Goal: Transaction & Acquisition: Book appointment/travel/reservation

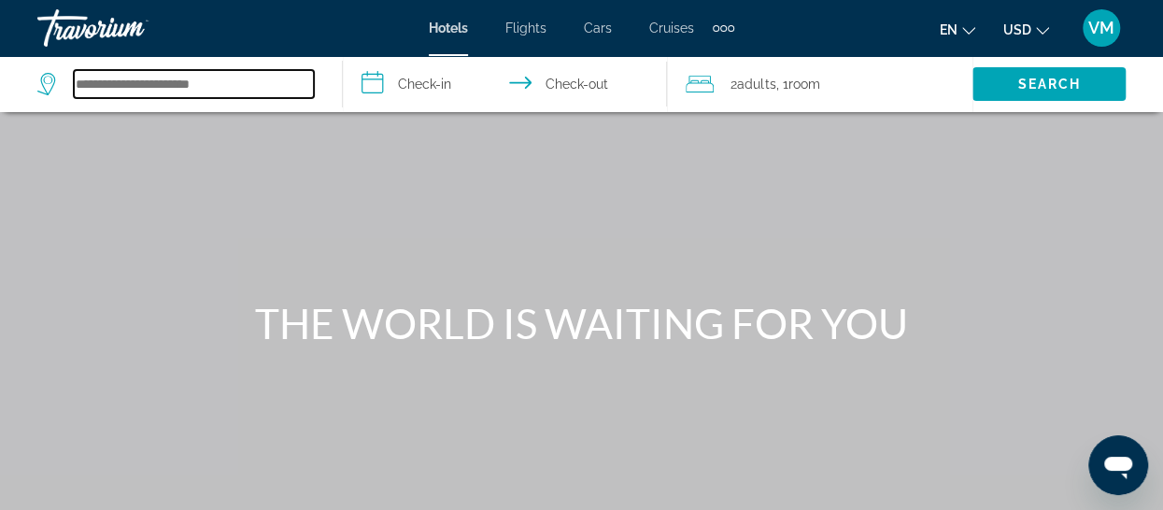
click at [162, 79] on input "Search hotel destination" at bounding box center [194, 84] width 240 height 28
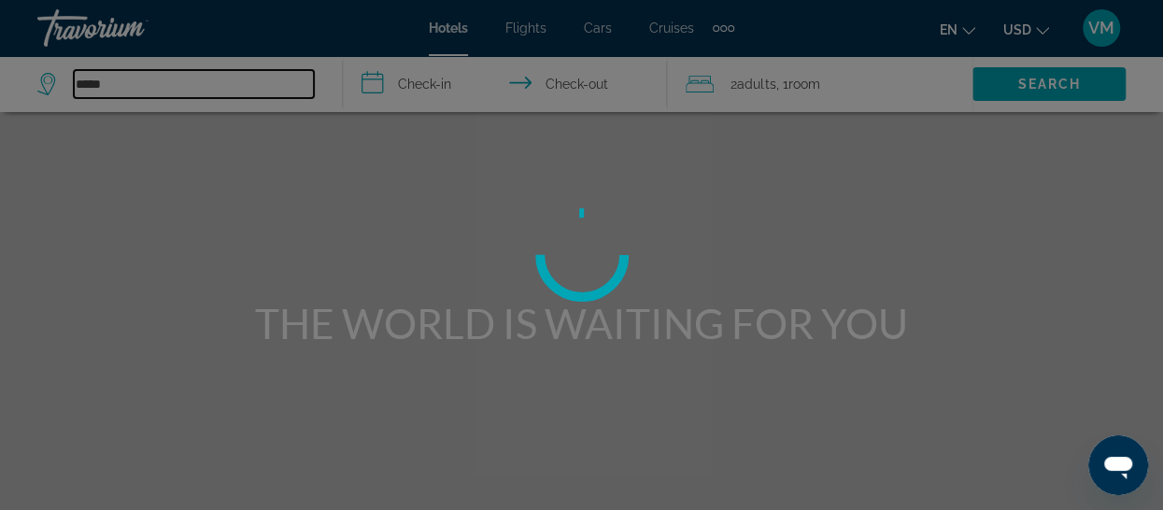
type input "*****"
click at [423, 86] on div at bounding box center [581, 255] width 1163 height 510
click at [376, 85] on div at bounding box center [581, 255] width 1163 height 510
click at [418, 83] on div at bounding box center [581, 255] width 1163 height 510
click at [426, 87] on div at bounding box center [581, 255] width 1163 height 510
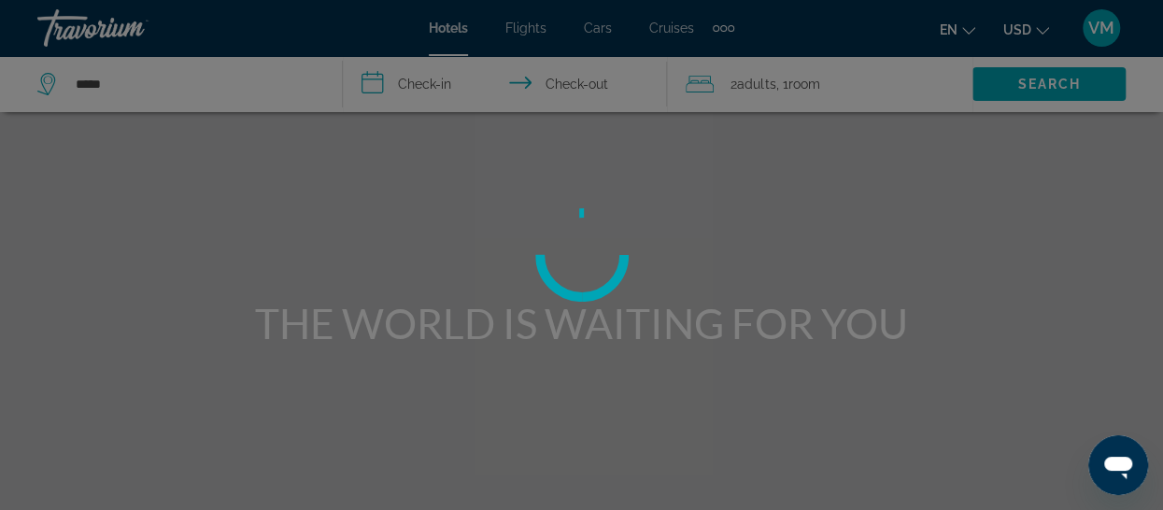
click at [97, 81] on div at bounding box center [581, 255] width 1163 height 510
click at [91, 81] on div at bounding box center [581, 255] width 1163 height 510
click at [92, 81] on div at bounding box center [581, 255] width 1163 height 510
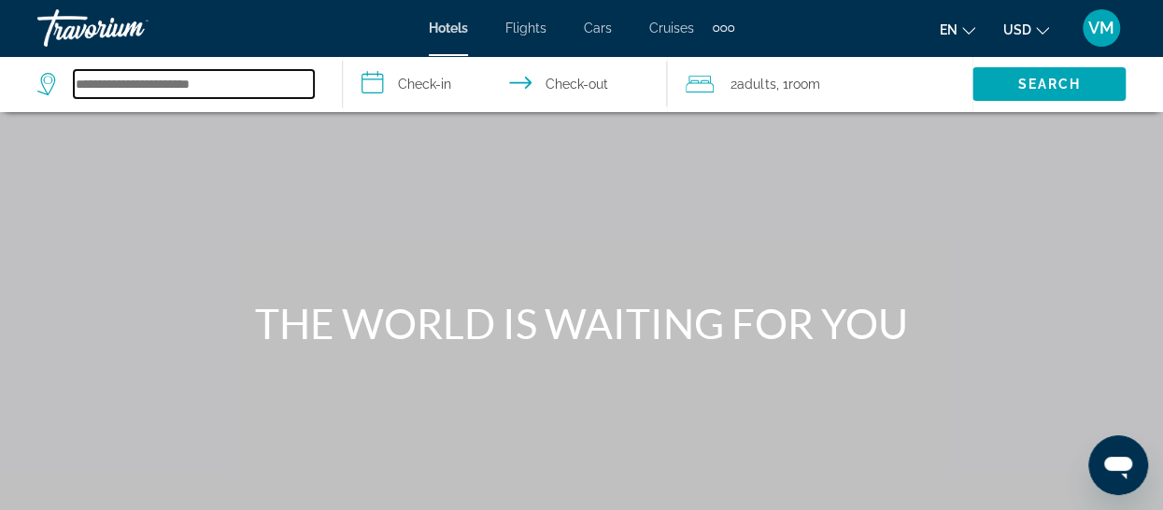
click at [141, 79] on input "Search hotel destination" at bounding box center [194, 84] width 240 height 28
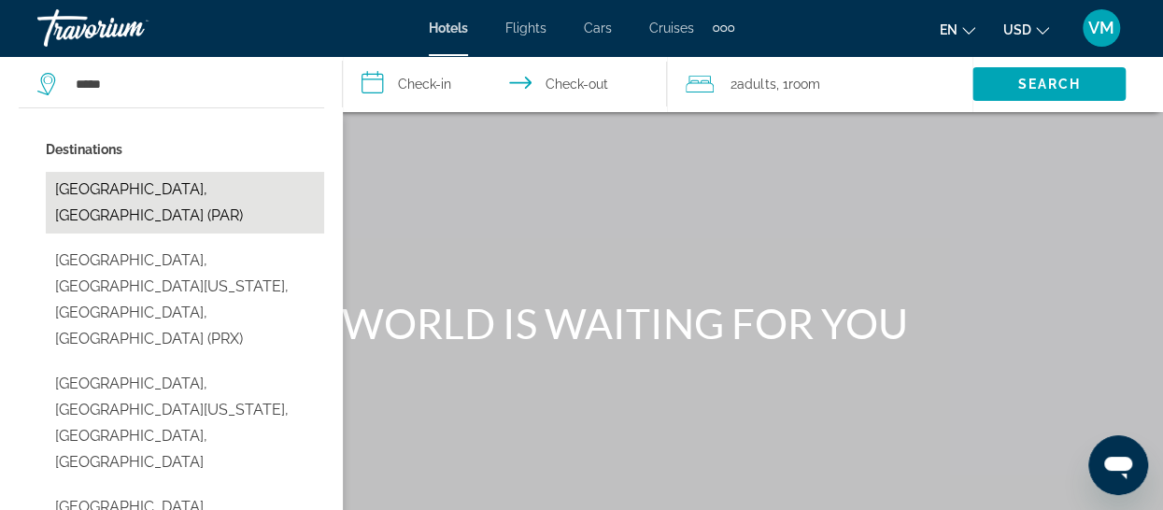
click at [73, 188] on button "Paris, France (PAR)" at bounding box center [185, 203] width 278 height 62
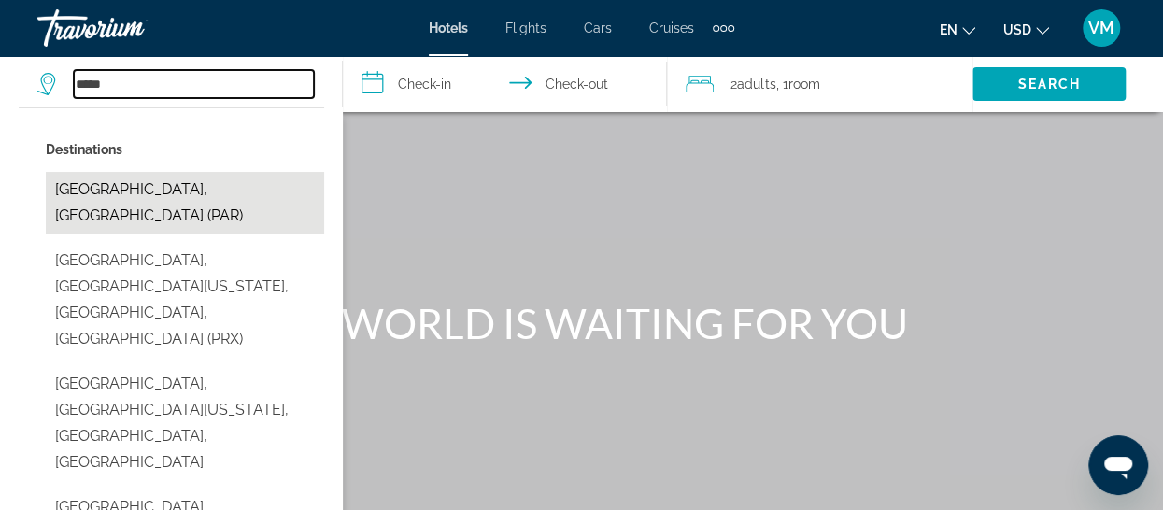
type input "**********"
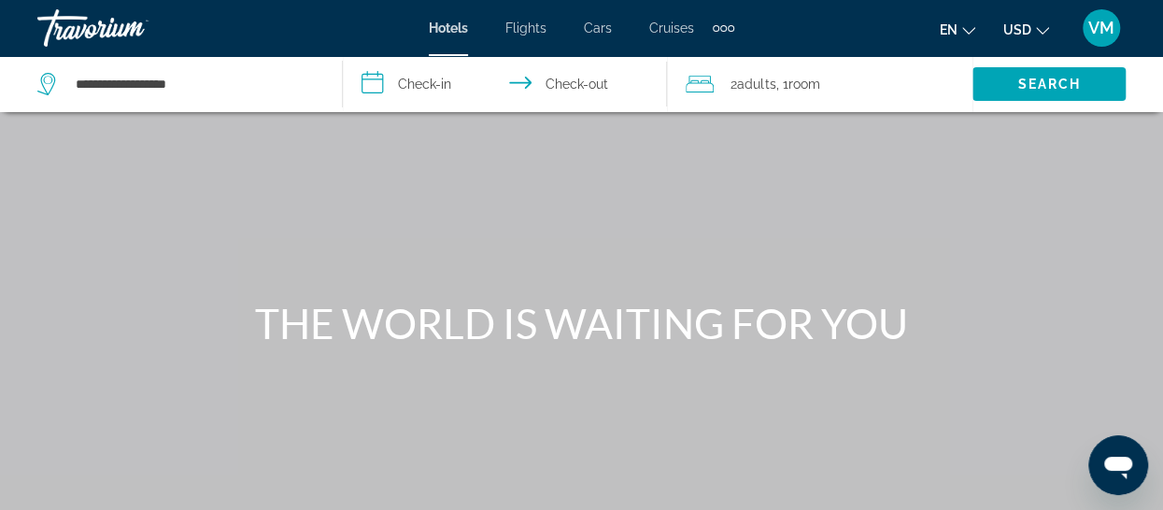
click at [424, 81] on input "**********" at bounding box center [509, 87] width 332 height 62
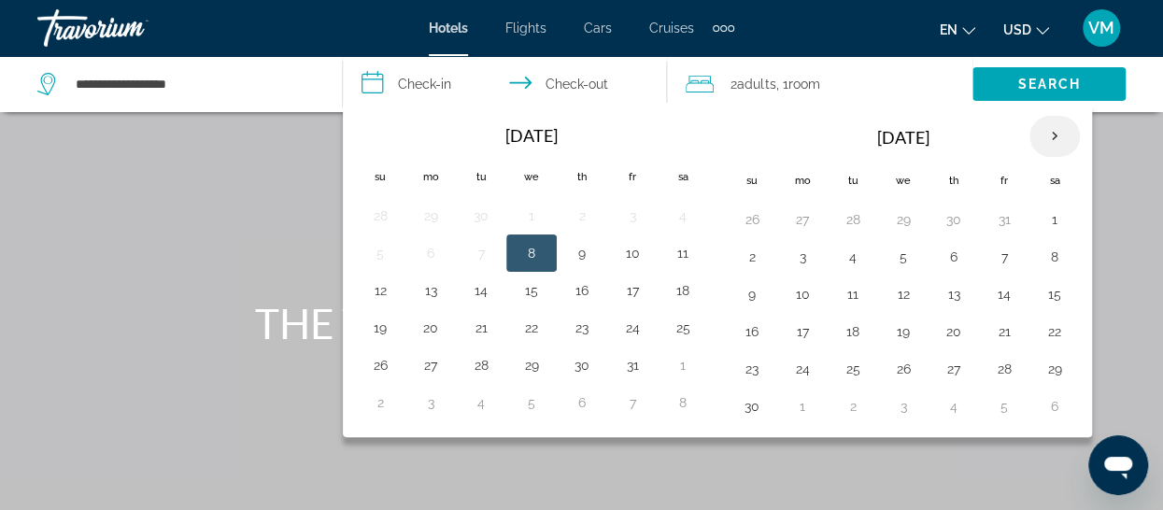
click at [1047, 136] on th "Next month" at bounding box center [1055, 136] width 50 height 41
click at [1052, 135] on th "Next month" at bounding box center [1055, 136] width 50 height 41
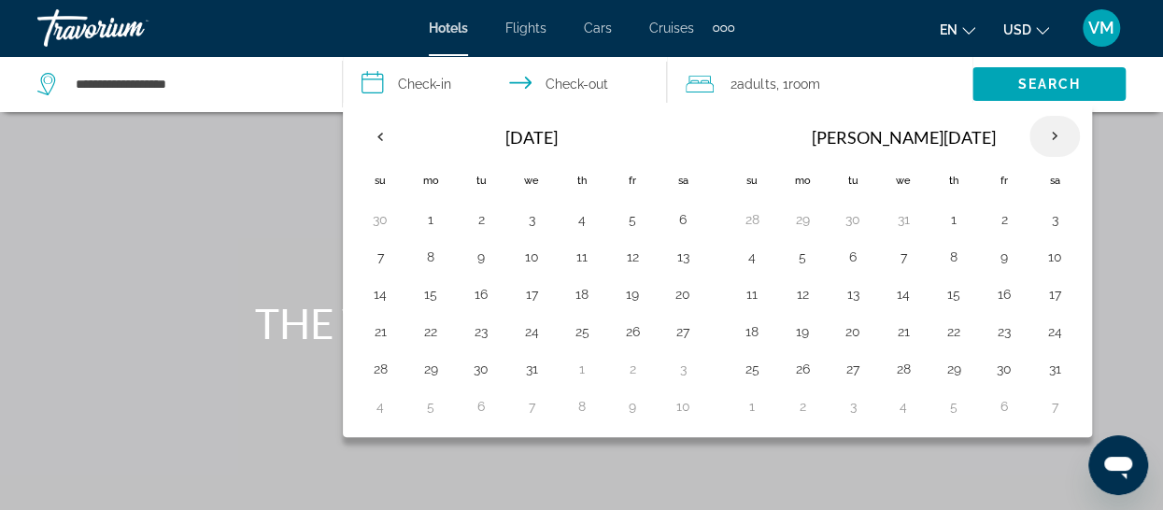
click at [1054, 135] on th "Next month" at bounding box center [1055, 136] width 50 height 41
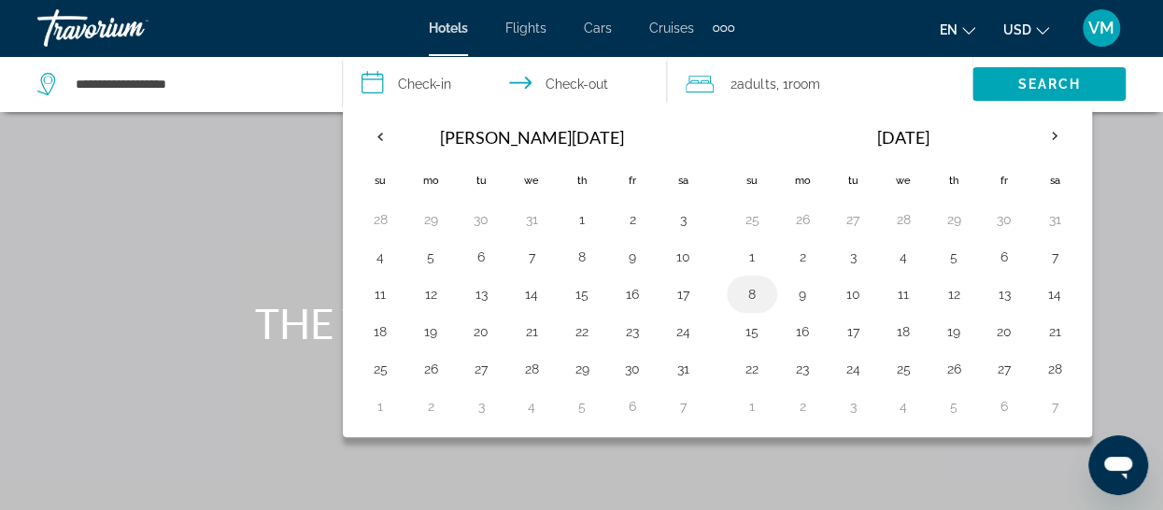
click at [747, 289] on button "8" at bounding box center [752, 294] width 30 height 26
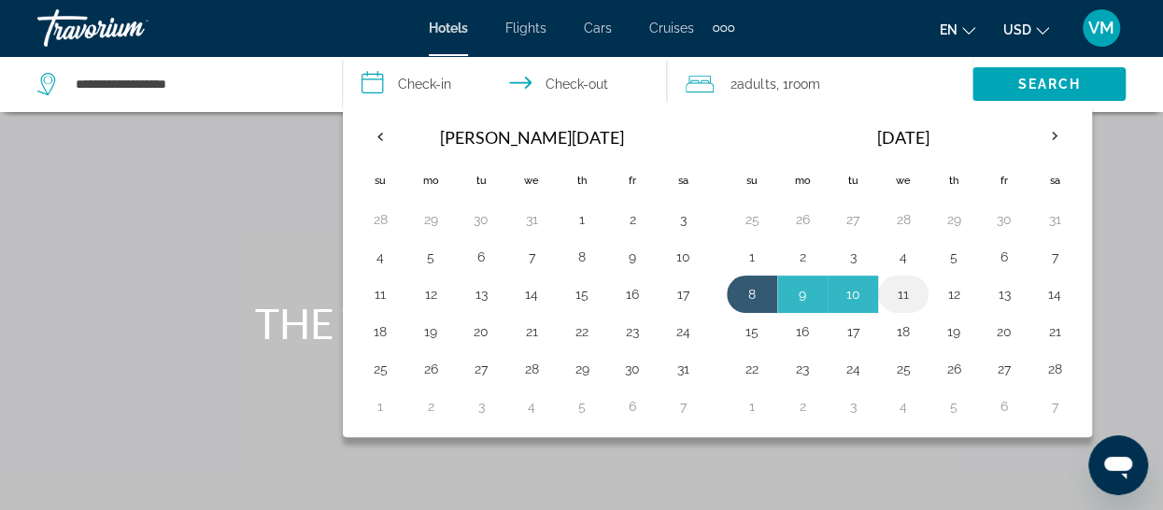
click at [901, 291] on button "11" at bounding box center [904, 294] width 30 height 26
type input "**********"
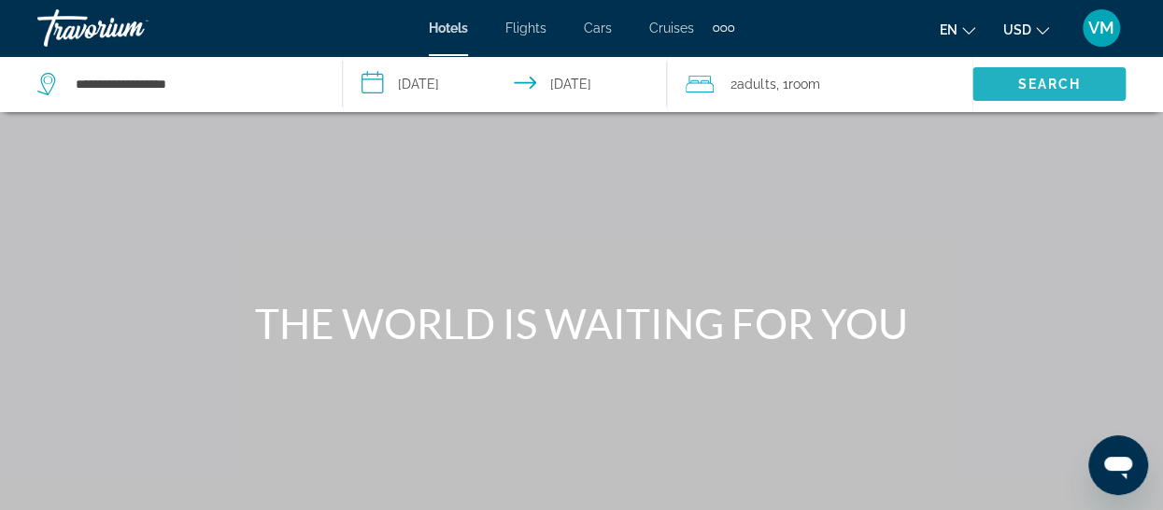
click at [1048, 89] on span "Search" at bounding box center [1050, 84] width 64 height 15
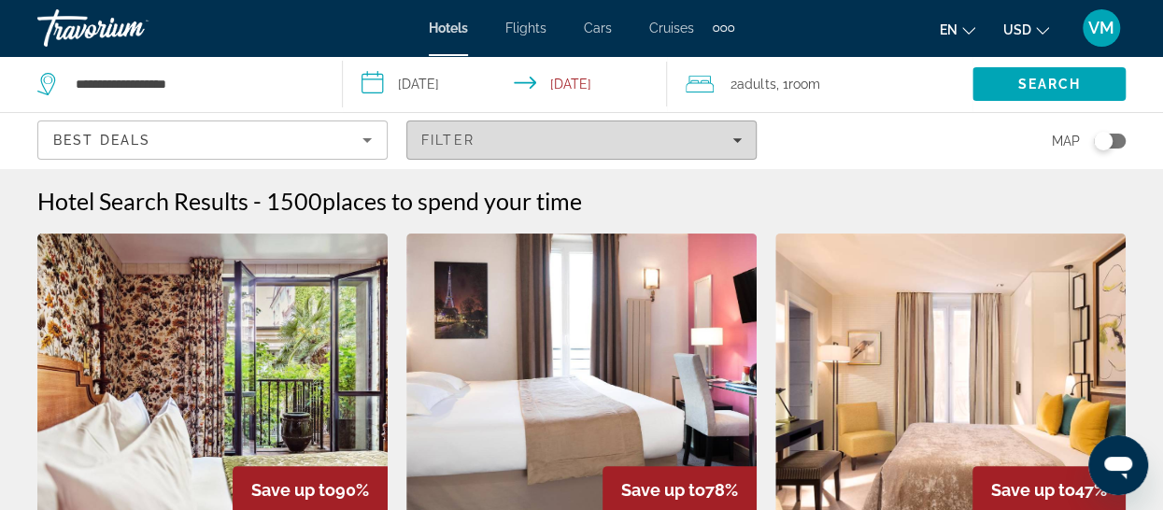
click at [738, 141] on icon "Filters" at bounding box center [737, 140] width 9 height 5
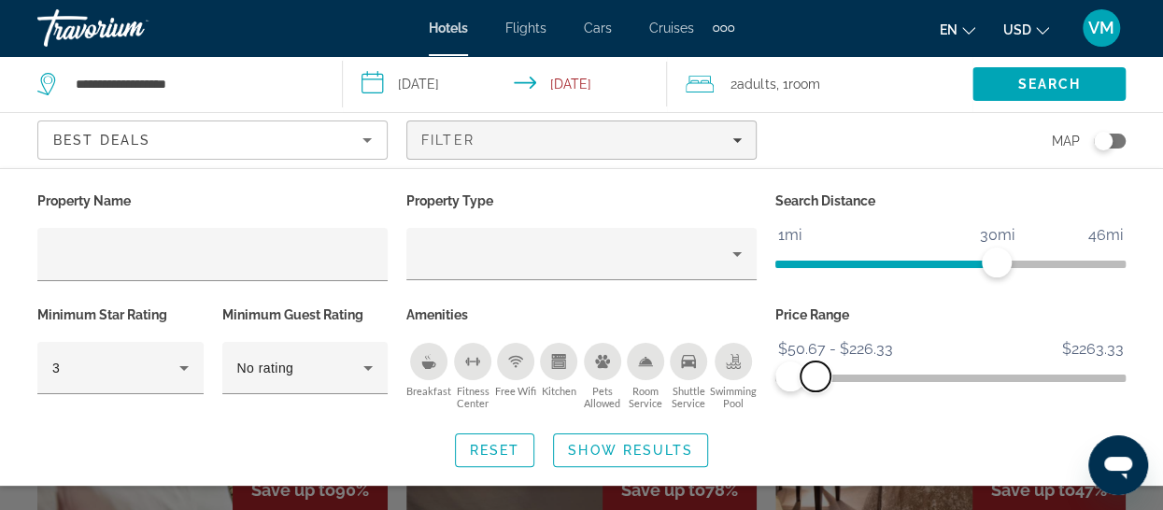
drag, startPoint x: 1106, startPoint y: 371, endPoint x: 816, endPoint y: 376, distance: 290.6
click at [816, 376] on span "ngx-slider-max" at bounding box center [816, 377] width 30 height 30
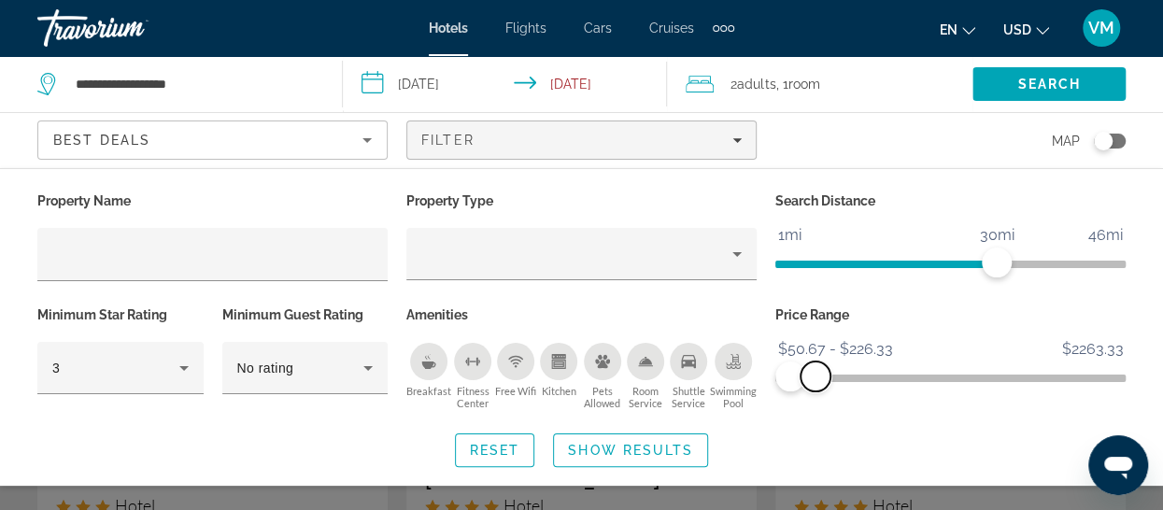
scroll to position [93, 0]
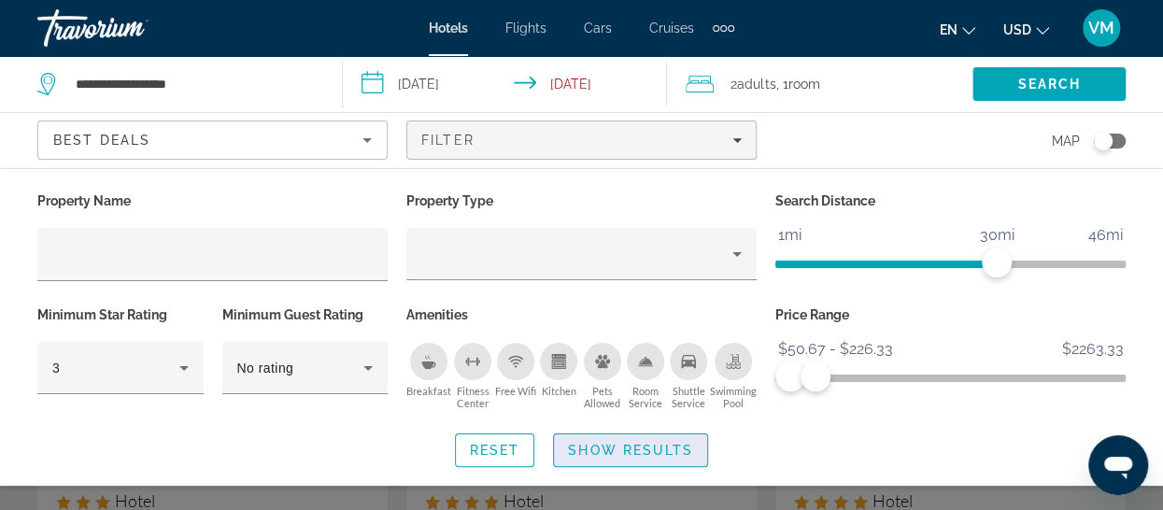
click at [591, 452] on span "Show Results" at bounding box center [630, 450] width 125 height 15
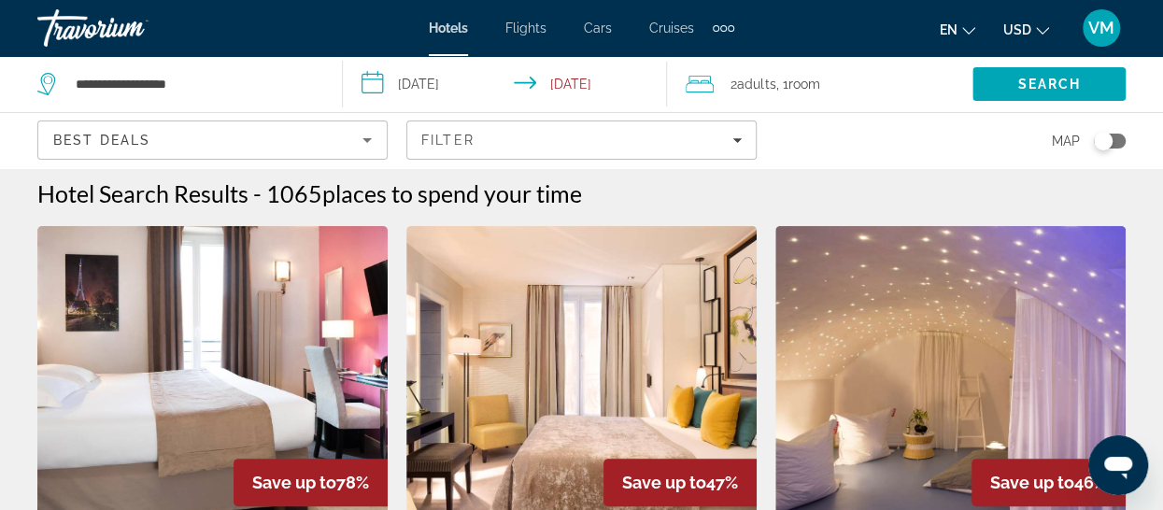
scroll to position [0, 0]
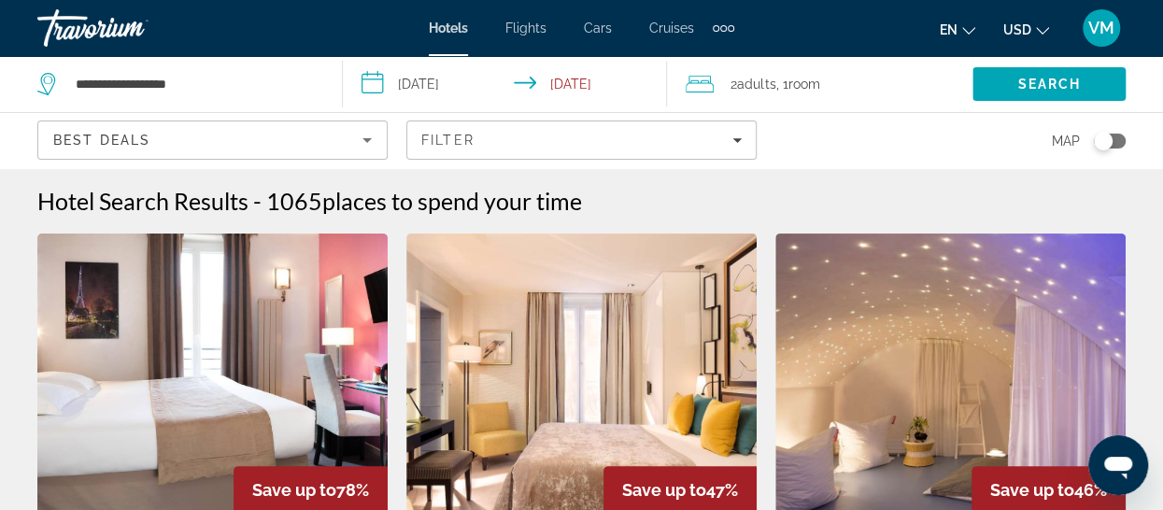
click at [363, 139] on icon "Sort by" at bounding box center [367, 140] width 22 height 22
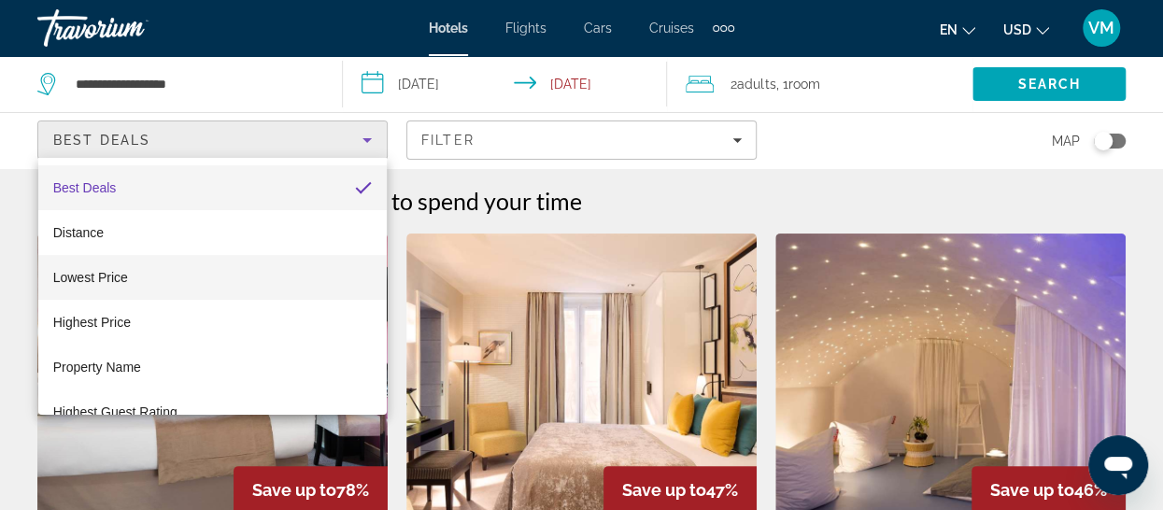
click at [99, 276] on span "Lowest Price" at bounding box center [90, 277] width 75 height 15
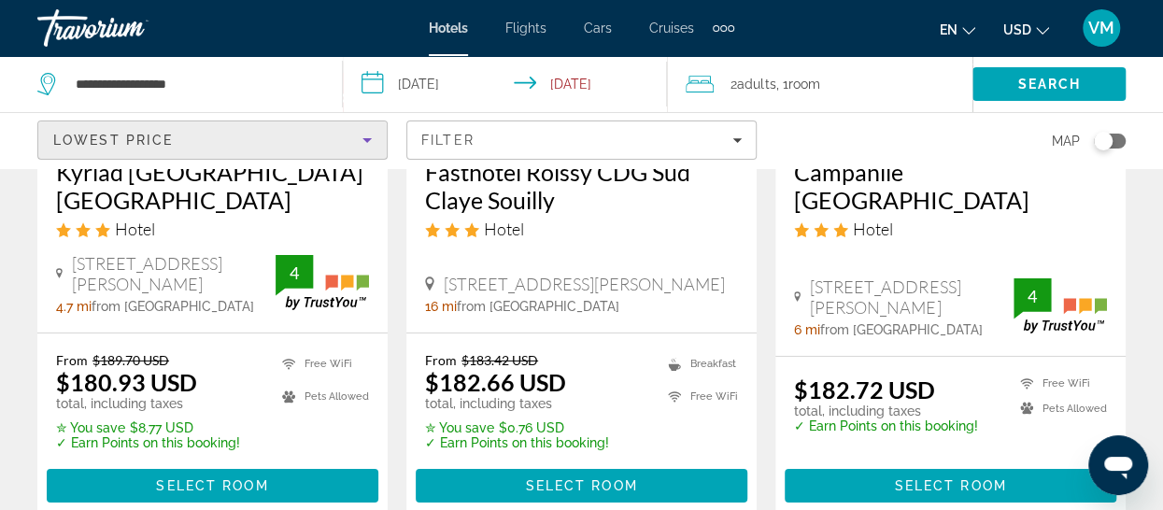
scroll to position [2803, 0]
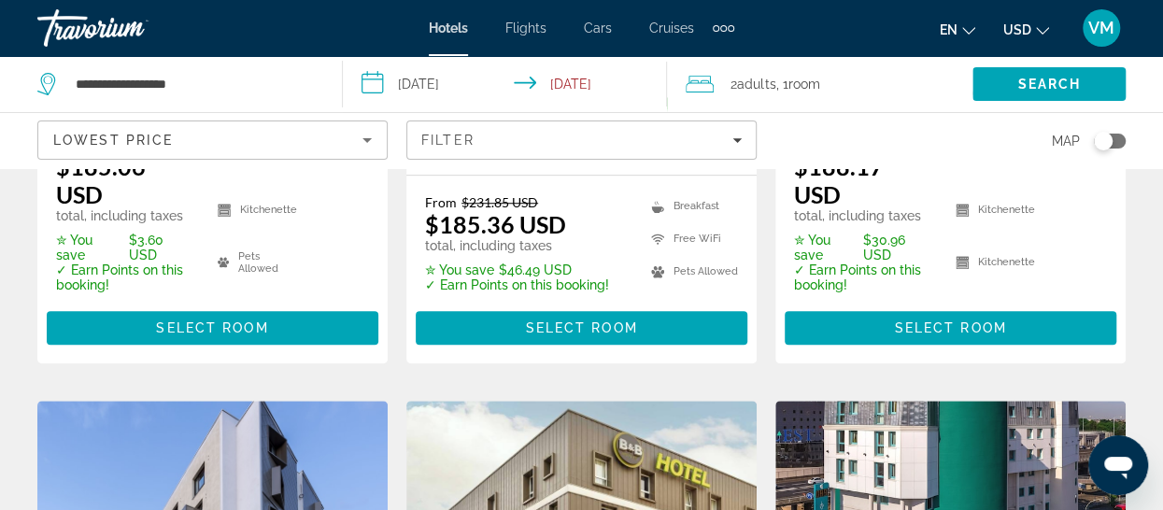
scroll to position [654, 0]
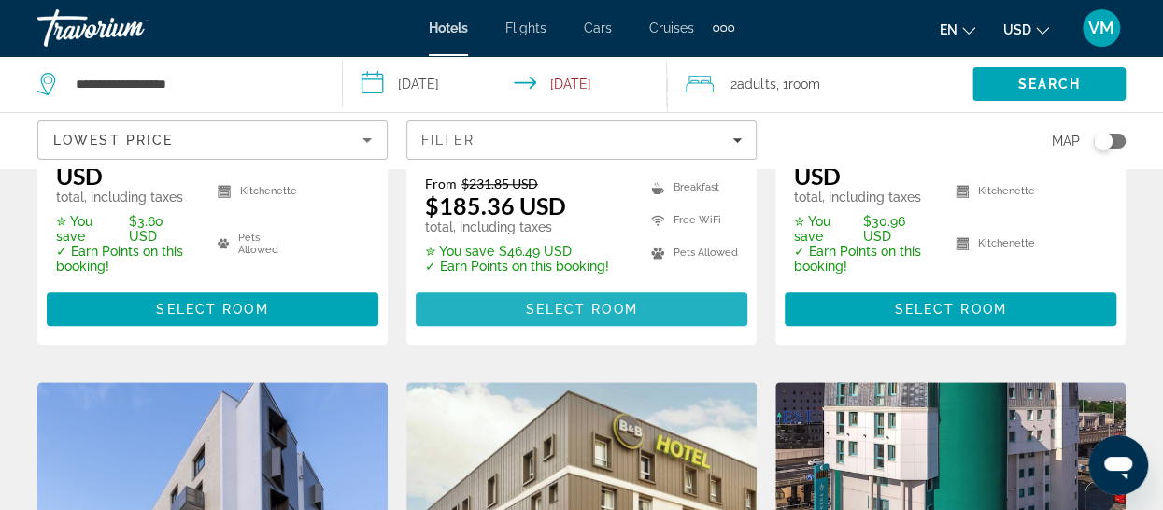
click at [586, 302] on span "Select Room" at bounding box center [581, 309] width 112 height 15
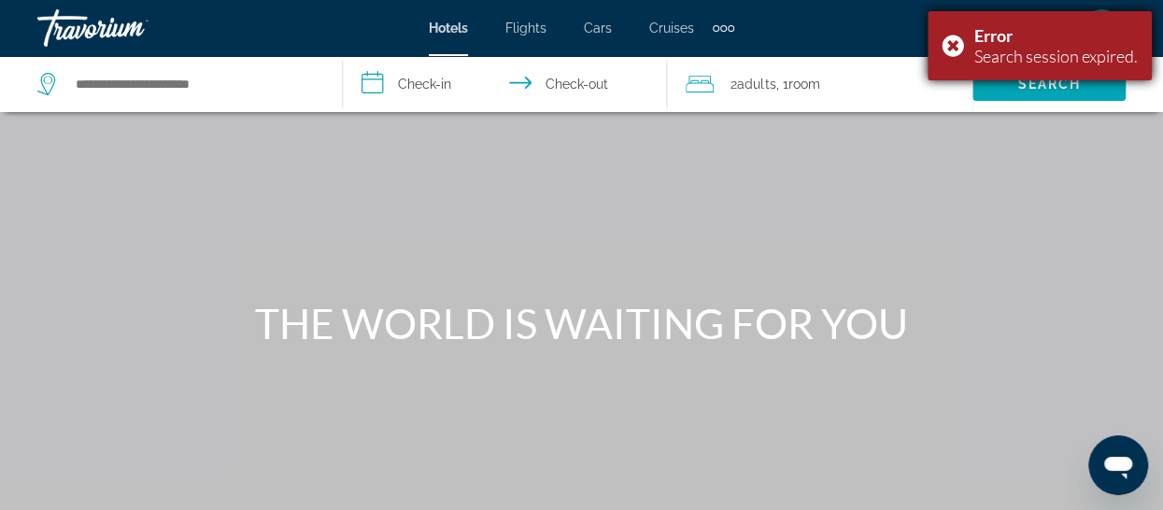
click at [944, 43] on div "Error Search session expired." at bounding box center [1040, 45] width 224 height 69
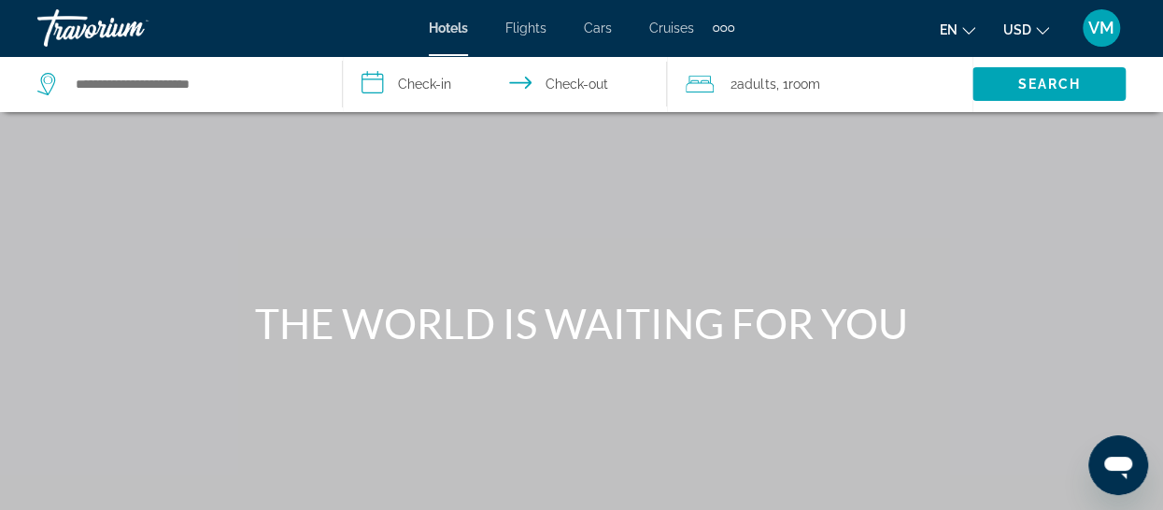
click at [1103, 25] on span "VM" at bounding box center [1102, 28] width 26 height 19
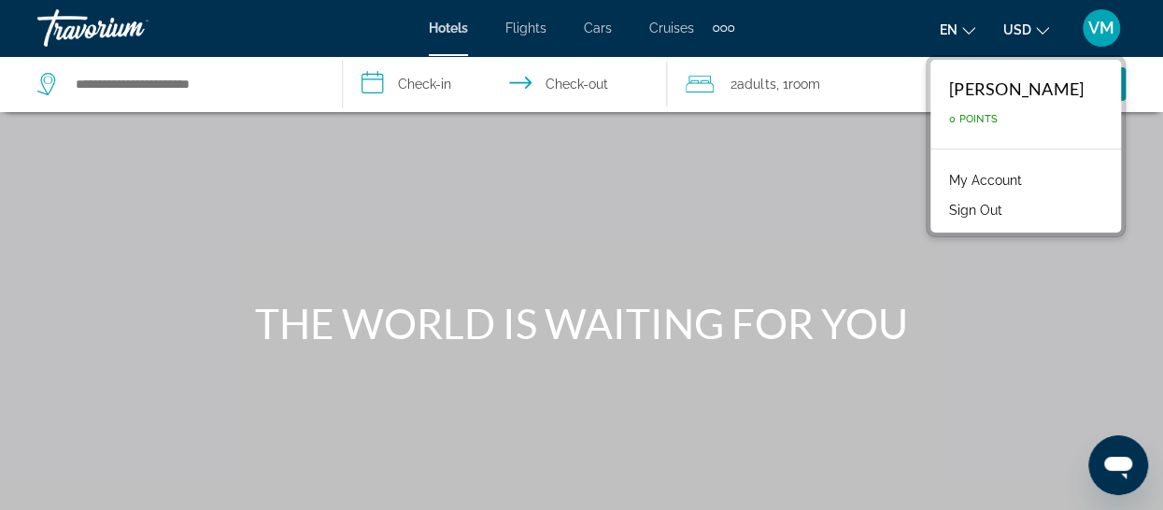
click at [1103, 25] on span "VM" at bounding box center [1102, 28] width 26 height 19
